Goal: Task Accomplishment & Management: Use online tool/utility

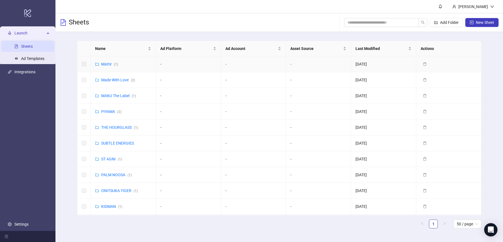
click at [118, 60] on td "[PERSON_NAME] ( 1 )" at bounding box center [123, 64] width 65 height 16
click at [115, 49] on span "Name" at bounding box center [121, 48] width 52 height 6
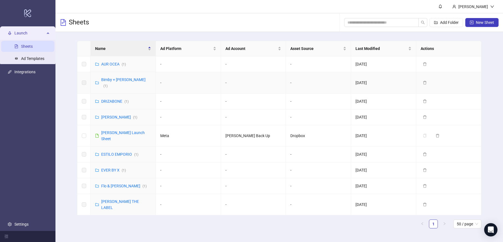
click at [114, 82] on link "Bimby + [PERSON_NAME] ( 1 )" at bounding box center [123, 82] width 44 height 11
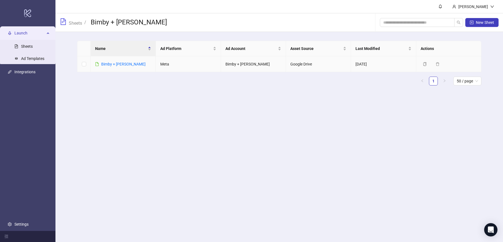
click at [115, 66] on div "Bimby + [PERSON_NAME]" at bounding box center [123, 64] width 44 height 6
click at [114, 65] on link "Bimby + [PERSON_NAME]" at bounding box center [123, 64] width 44 height 4
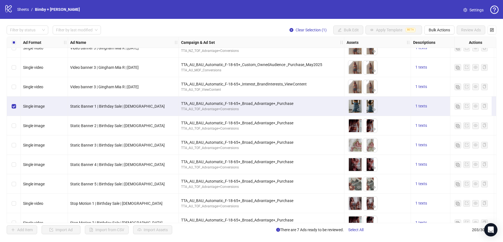
scroll to position [3769, 0]
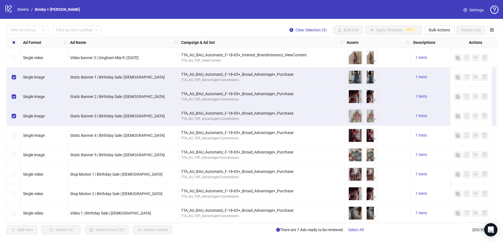
click at [15, 129] on div "Select row 199" at bounding box center [14, 135] width 14 height 19
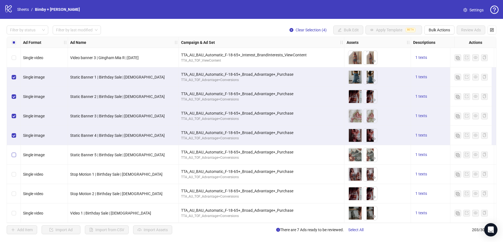
click at [13, 155] on label "Select row 200" at bounding box center [14, 155] width 4 height 6
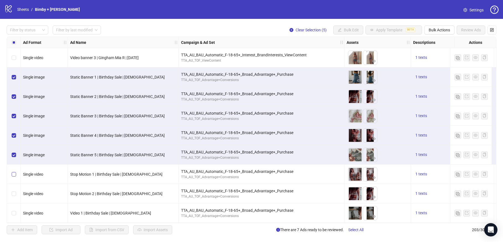
click at [15, 168] on div "Select row 201" at bounding box center [14, 173] width 14 height 19
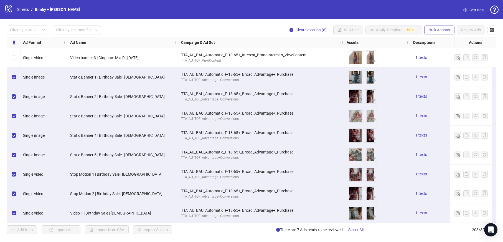
click at [430, 29] on span "Bulk Actions" at bounding box center [439, 30] width 21 height 4
click at [440, 60] on span "Duplicate with assets" at bounding box center [447, 59] width 38 height 6
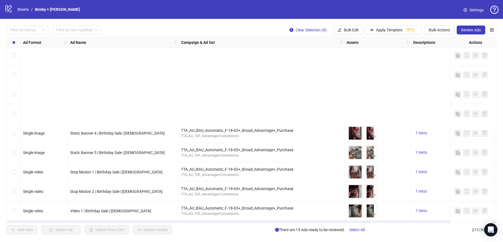
scroll to position [3925, 0]
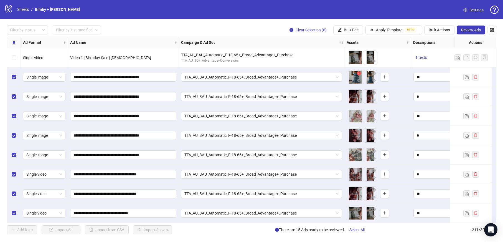
click at [359, 72] on icon "close-circle" at bounding box center [359, 73] width 4 height 4
click at [359, 91] on icon "close-circle" at bounding box center [359, 93] width 4 height 4
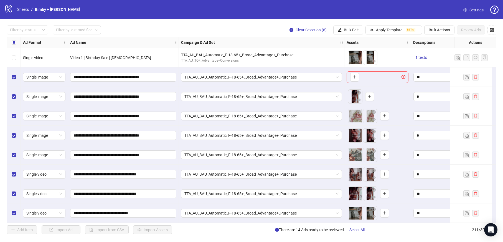
click at [359, 91] on icon "close-circle" at bounding box center [359, 93] width 4 height 4
click at [360, 111] on icon "close-circle" at bounding box center [359, 112] width 4 height 4
click at [360, 110] on icon "close-circle" at bounding box center [359, 112] width 4 height 4
click at [360, 130] on icon "close-circle" at bounding box center [359, 132] width 4 height 4
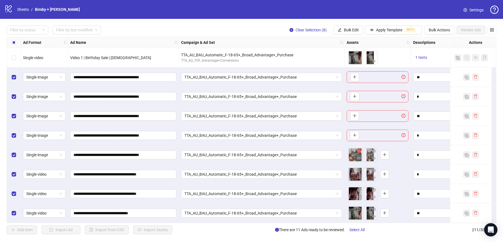
click at [360, 149] on icon "close-circle" at bounding box center [359, 151] width 4 height 4
click at [374, 148] on div "To pick up a draggable item, press the space bar. While dragging, use the arrow…" at bounding box center [361, 155] width 26 height 14
click at [360, 149] on icon "close-circle" at bounding box center [359, 151] width 4 height 4
click at [358, 73] on button "button" at bounding box center [354, 77] width 9 height 9
click at [356, 95] on icon "plus" at bounding box center [355, 96] width 4 height 4
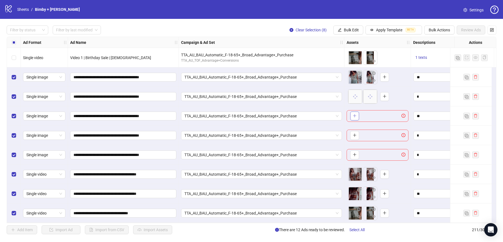
click at [357, 112] on button "button" at bounding box center [354, 116] width 9 height 9
drag, startPoint x: 370, startPoint y: 87, endPoint x: 355, endPoint y: 88, distance: 14.4
click at [355, 88] on body "logo/logo-mobile Sheets / Bimby + [PERSON_NAME] Settings Filter by status Filte…" at bounding box center [251, 121] width 503 height 242
click at [355, 135] on icon "plus" at bounding box center [355, 135] width 4 height 4
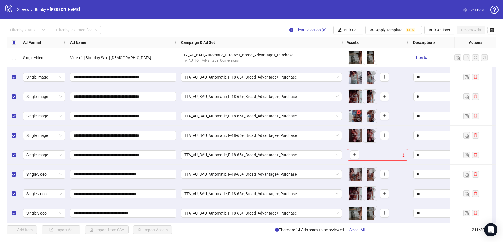
click at [359, 110] on icon "close-circle" at bounding box center [359, 112] width 4 height 4
click at [358, 110] on icon "close-circle" at bounding box center [359, 112] width 4 height 4
click at [354, 114] on icon "plus" at bounding box center [355, 116] width 4 height 4
click at [355, 153] on div "META_LAUNCH_1080.mp4" at bounding box center [355, 156] width 51 height 9
click at [352, 150] on button "button" at bounding box center [354, 154] width 9 height 9
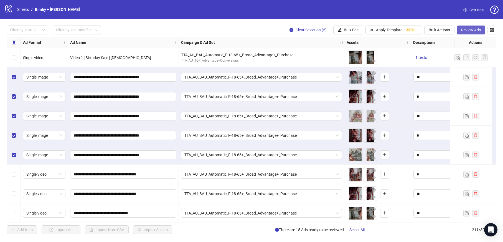
click at [471, 31] on span "Review Ads" at bounding box center [471, 30] width 20 height 4
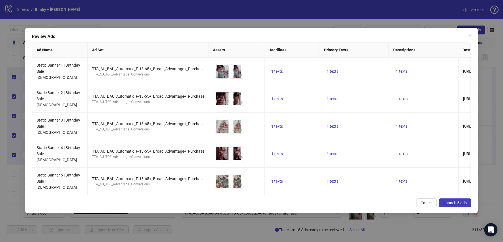
click at [458, 203] on span "Launch 5 ads" at bounding box center [455, 203] width 23 height 4
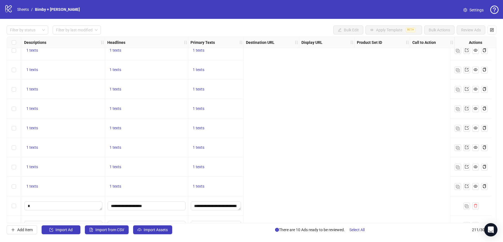
scroll to position [3891, 0]
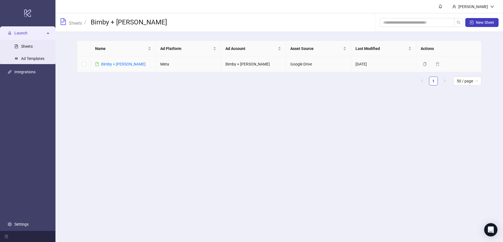
click at [115, 60] on td "Bimby + [PERSON_NAME]" at bounding box center [123, 64] width 65 height 16
click at [115, 63] on link "Bimby + [PERSON_NAME]" at bounding box center [123, 64] width 44 height 4
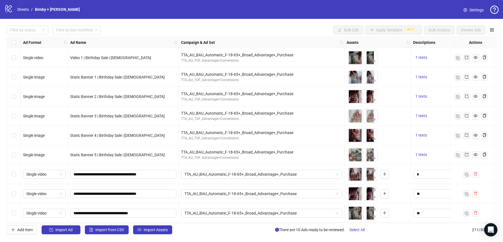
scroll to position [3908, 0]
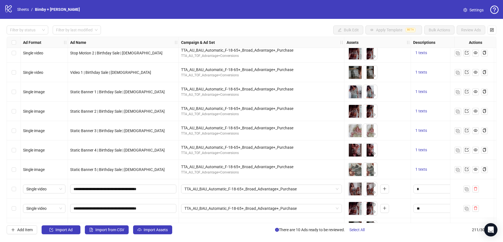
click at [122, 168] on span "Static Banner 5 | Birthday Sale | [DEMOGRAPHIC_DATA]" at bounding box center [117, 169] width 95 height 4
drag, startPoint x: 125, startPoint y: 169, endPoint x: 169, endPoint y: 169, distance: 44.1
click at [169, 169] on div "Static Banner 5 | Birthday Sale | [DEMOGRAPHIC_DATA]" at bounding box center [123, 169] width 106 height 6
copy span "[DATE]"
click at [162, 156] on div "Static Banner 4 | Birthday Sale | [DEMOGRAPHIC_DATA]" at bounding box center [123, 149] width 111 height 19
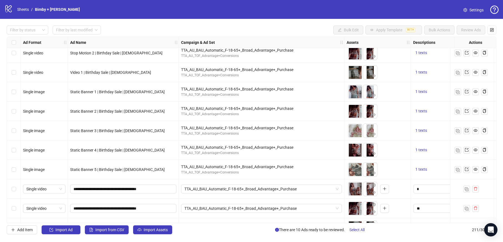
click at [16, 116] on div "Select row 205" at bounding box center [14, 111] width 14 height 19
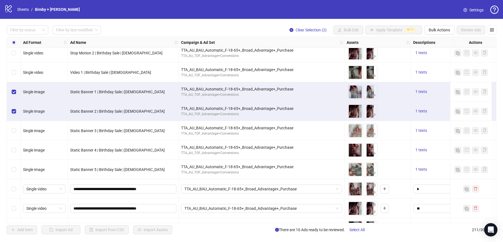
click at [15, 127] on div "Select row 206" at bounding box center [14, 130] width 14 height 19
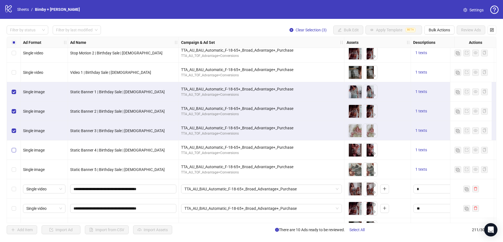
click at [14, 147] on label "Select row 207" at bounding box center [14, 150] width 4 height 6
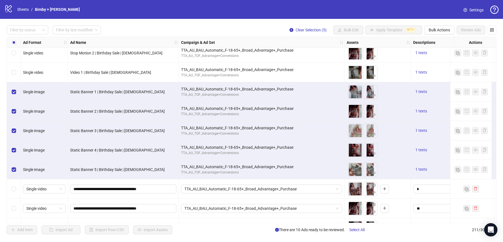
click at [446, 35] on div "Filter by status Filter by last modified Clear Selection (5) Bulk Edit Apply Te…" at bounding box center [251, 130] width 503 height 222
click at [444, 33] on button "Bulk Actions" at bounding box center [439, 30] width 30 height 9
click at [441, 59] on span "Duplicate with assets" at bounding box center [447, 59] width 38 height 6
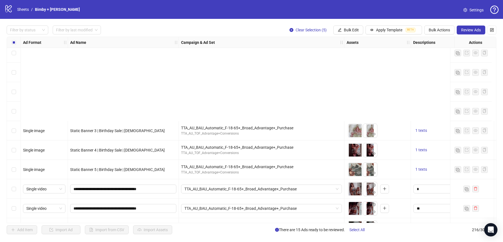
scroll to position [4022, 0]
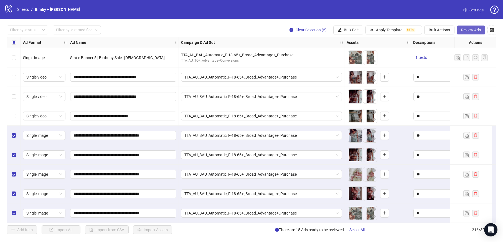
click at [477, 30] on span "Review Ads" at bounding box center [471, 30] width 20 height 4
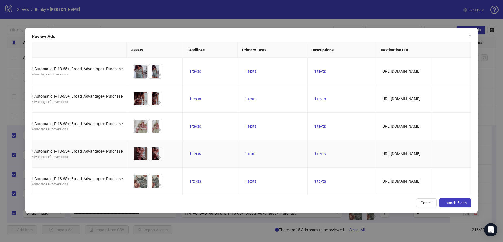
scroll to position [0, 0]
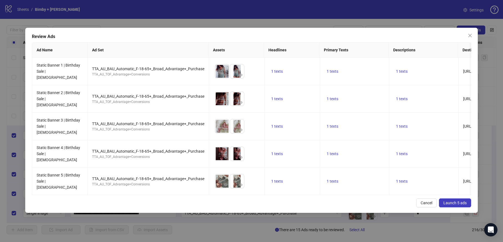
click at [456, 206] on button "Launch 5 ads" at bounding box center [455, 202] width 32 height 9
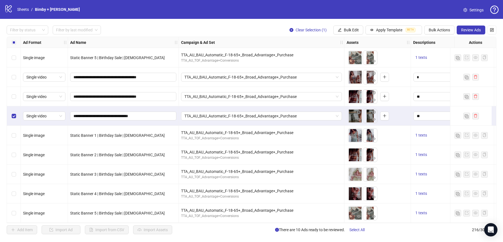
click at [13, 110] on div "Select row 211" at bounding box center [14, 115] width 14 height 19
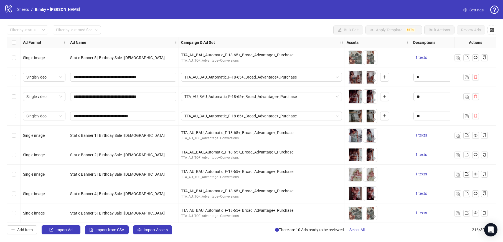
click at [16, 117] on div "Select row 211" at bounding box center [14, 115] width 14 height 19
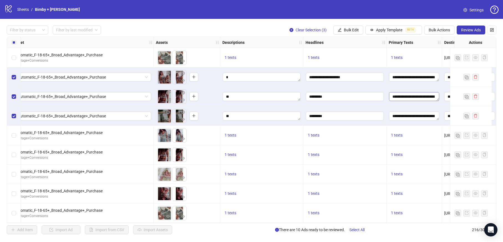
scroll to position [4022, 358]
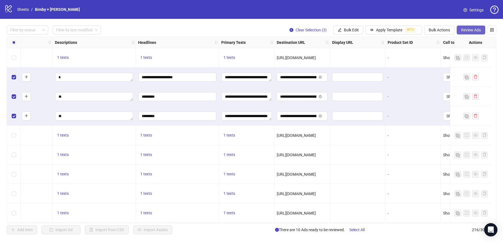
click at [466, 30] on span "Review Ads" at bounding box center [471, 30] width 20 height 4
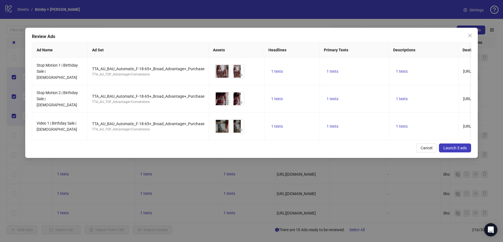
click at [459, 151] on button "Launch 3 ads" at bounding box center [455, 147] width 32 height 9
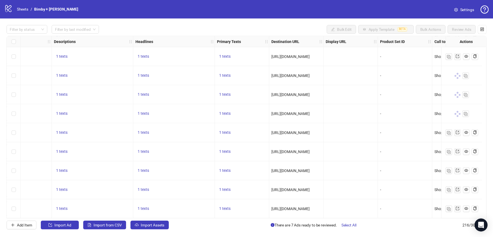
scroll to position [4022, 394]
